Goal: Find specific page/section: Find specific page/section

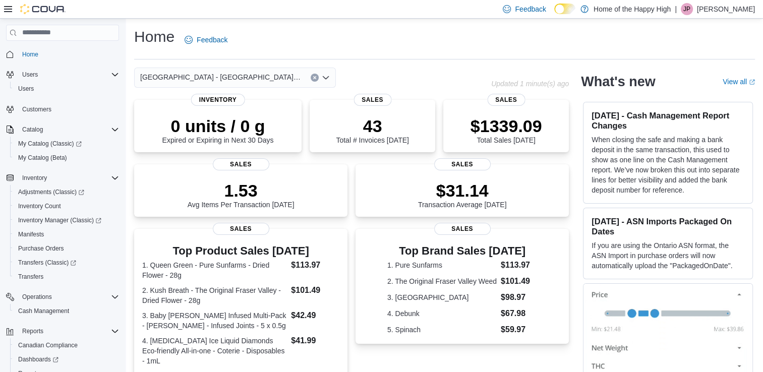
click at [333, 70] on div "[GEOGRAPHIC_DATA] - [GEOGRAPHIC_DATA] - Pop's Cannabis" at bounding box center [235, 78] width 202 height 20
click at [374, 68] on div "[GEOGRAPHIC_DATA] - [GEOGRAPHIC_DATA] - Pop's Cannabis" at bounding box center [312, 78] width 357 height 20
click at [51, 221] on span "Inventory Manager (Classic)" at bounding box center [59, 220] width 83 height 8
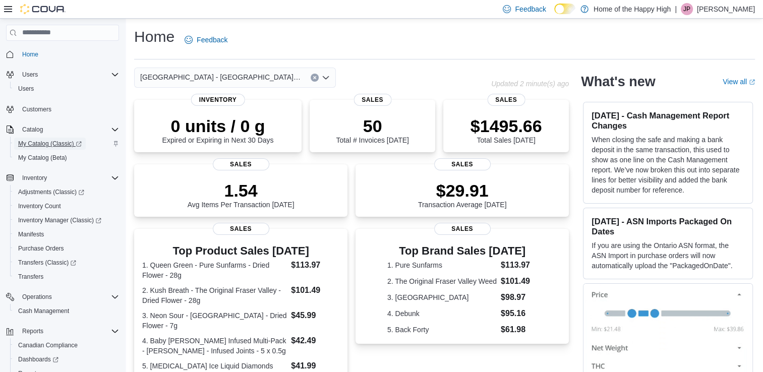
click at [46, 140] on span "My Catalog (Classic)" at bounding box center [50, 144] width 64 height 8
